Goal: Task Accomplishment & Management: Use online tool/utility

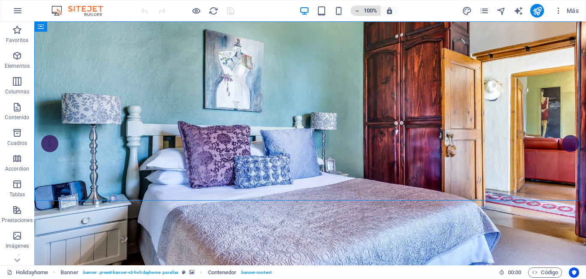
click at [360, 9] on icon "button" at bounding box center [357, 11] width 6 height 6
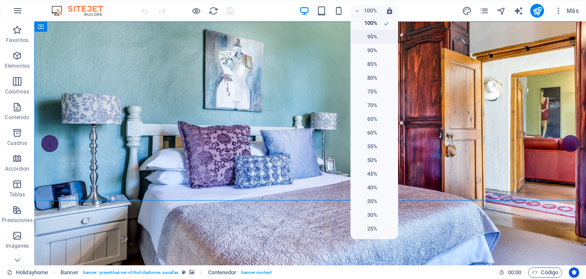
click at [374, 39] on h6 "95%" at bounding box center [367, 37] width 22 height 10
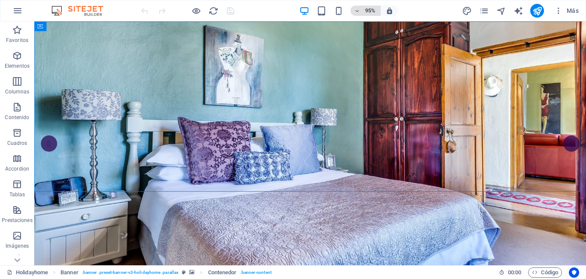
click at [368, 14] on h6 "95%" at bounding box center [371, 11] width 14 height 10
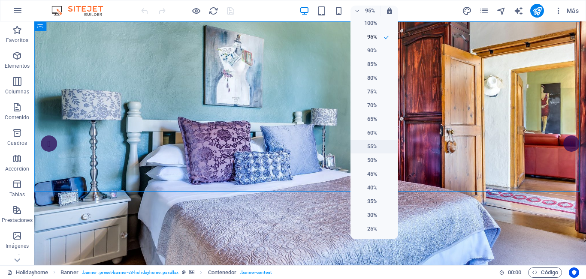
click at [383, 144] on li "55%" at bounding box center [375, 147] width 48 height 14
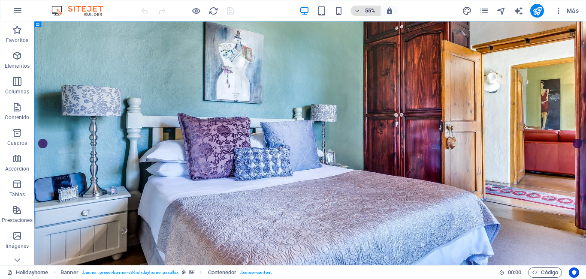
click at [368, 12] on h6 "55%" at bounding box center [371, 11] width 14 height 10
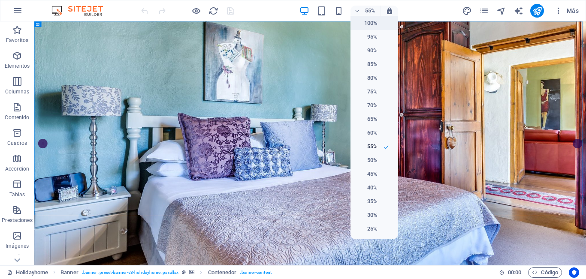
click at [369, 21] on h6 "100%" at bounding box center [367, 23] width 22 height 10
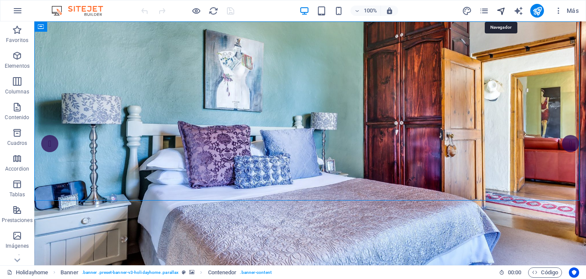
click at [504, 12] on icon "navigator" at bounding box center [502, 11] width 10 height 10
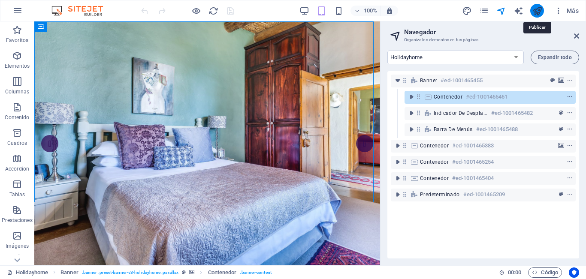
click at [541, 8] on icon "publish" at bounding box center [538, 11] width 10 height 10
